Goal: Find contact information: Find contact information

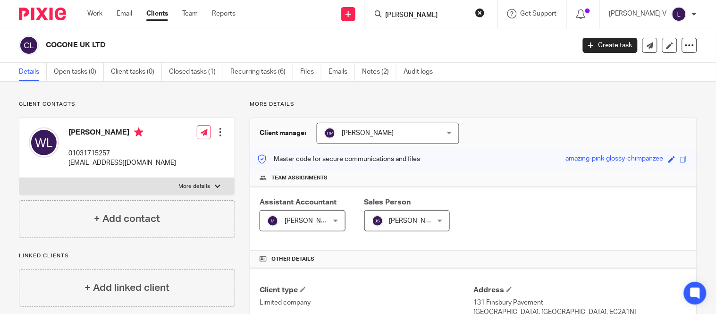
scroll to position [286, 0]
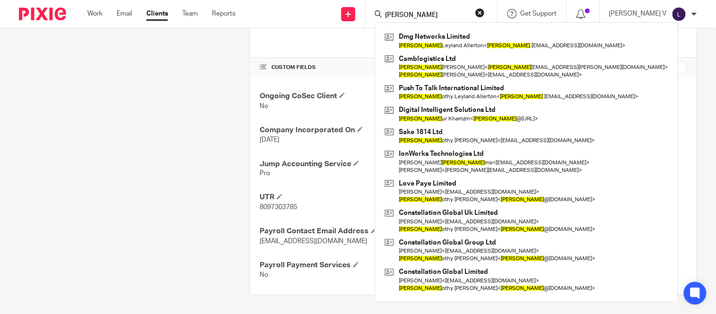
type input "tim"
drag, startPoint x: 430, startPoint y: 17, endPoint x: 399, endPoint y: 20, distance: 30.4
click at [399, 20] on div "tim Dmg Networks Limited Tim Leyland Allerton < tim .allerton@ptti.co.uk > Camb…" at bounding box center [431, 14] width 132 height 28
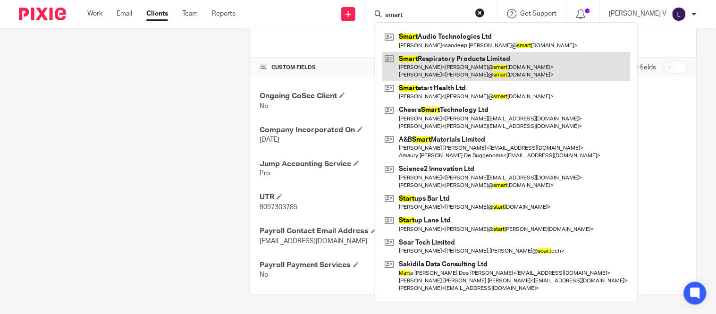
type input "smart"
click at [503, 66] on link at bounding box center [506, 66] width 248 height 29
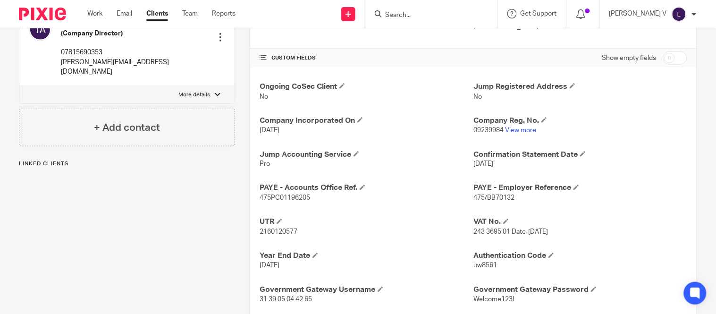
scroll to position [388, 0]
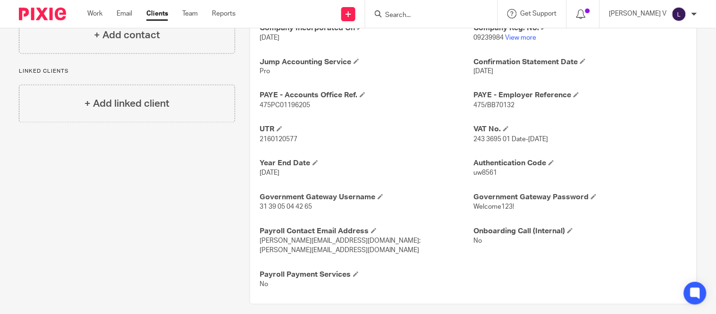
click at [432, 15] on input "Search" at bounding box center [426, 15] width 85 height 8
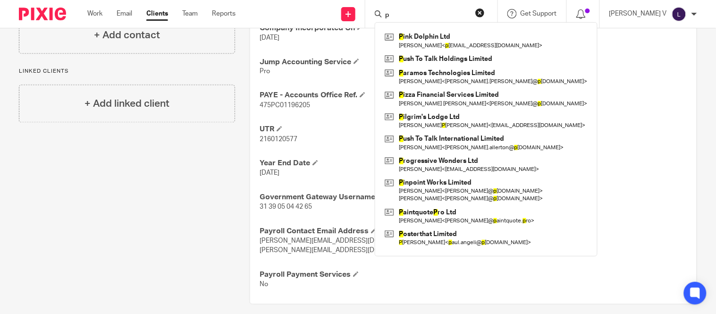
type input "p"
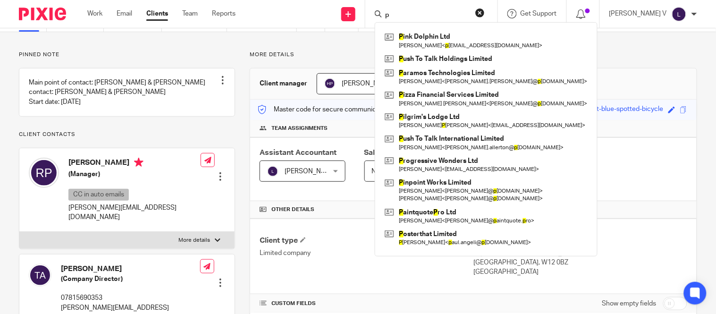
scroll to position [0, 0]
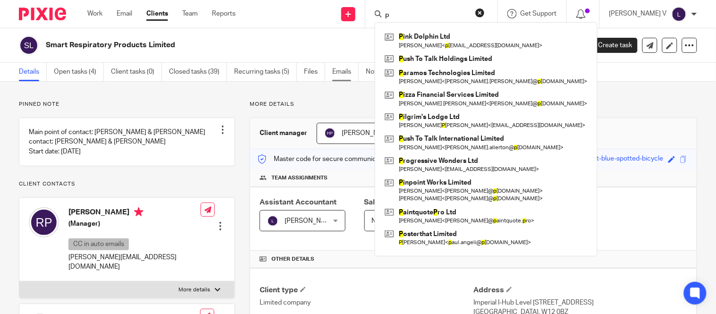
click at [346, 69] on link "Emails" at bounding box center [345, 72] width 26 height 18
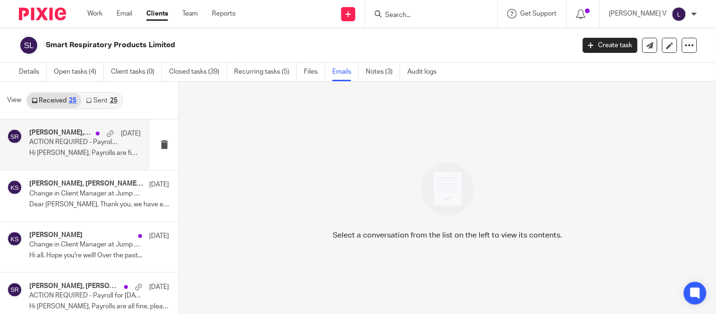
click at [87, 157] on p "Hi Swetha, Payrolls are fine, please submit..." at bounding box center [84, 153] width 111 height 8
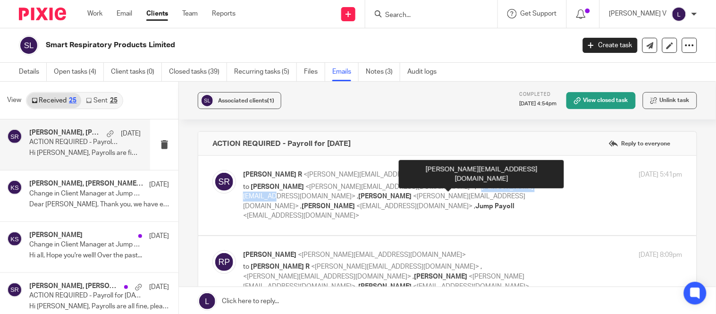
drag, startPoint x: 403, startPoint y: 187, endPoint x: 473, endPoint y: 186, distance: 69.9
click at [473, 186] on span "<peter.arnoth@vitaleurope.com>" at bounding box center [388, 192] width 290 height 17
drag, startPoint x: 492, startPoint y: 187, endPoint x: 403, endPoint y: 188, distance: 88.8
click at [403, 188] on span "<peter.arnoth@vitaleurope.com>" at bounding box center [388, 192] width 290 height 17
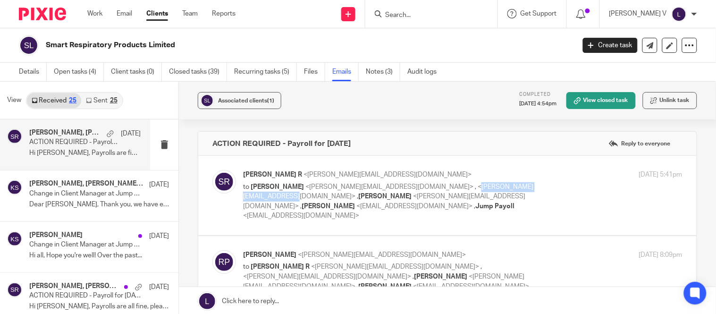
copy span "peter.arnoth@vitaleurope.com"
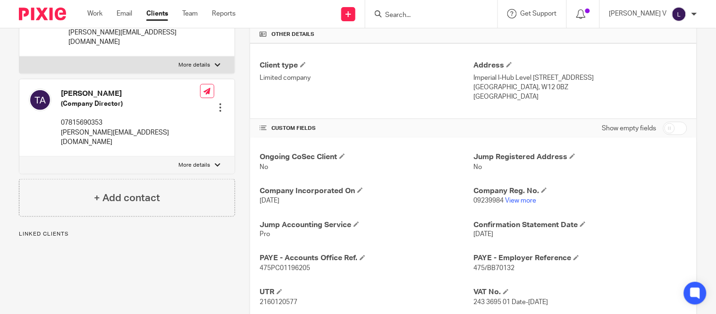
scroll to position [225, 0]
click at [129, 190] on h4 "+ Add contact" at bounding box center [127, 197] width 66 height 15
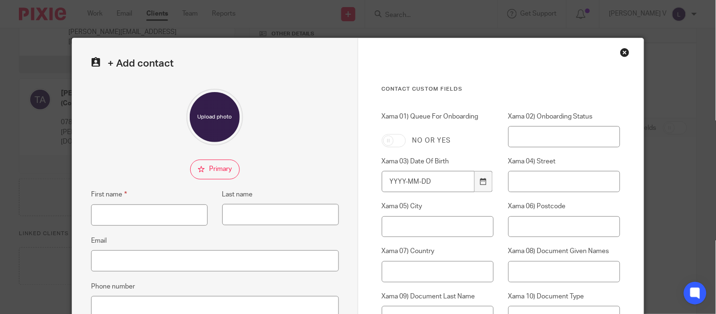
click at [620, 53] on div "Close this dialog window" at bounding box center [624, 52] width 9 height 9
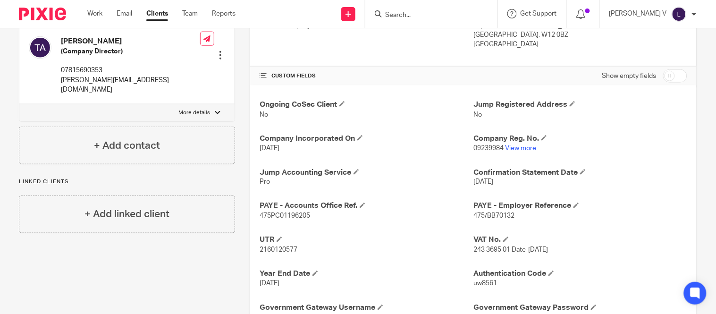
scroll to position [280, 0]
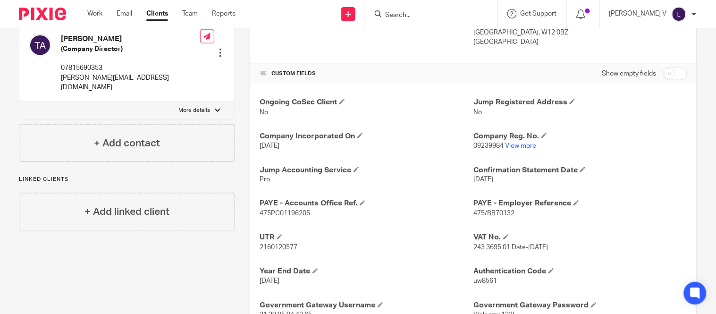
click at [424, 16] on input "Search" at bounding box center [426, 15] width 85 height 8
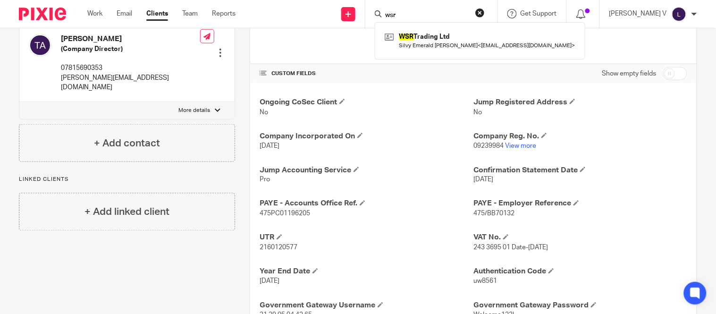
type input "wsr"
